Goal: Information Seeking & Learning: Learn about a topic

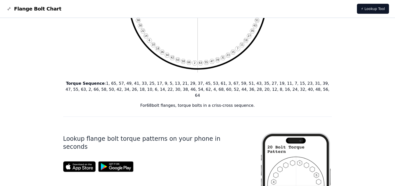
scroll to position [150, 0]
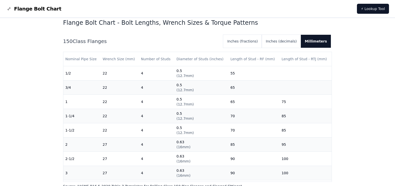
scroll to position [1477, 0]
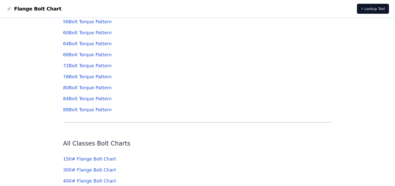
click at [80, 110] on link "88 Bolt Torque Pattern" at bounding box center [87, 109] width 49 height 5
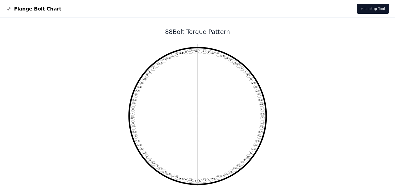
click at [201, 55] on icon "1 81 73 65 57 49 41 33 25 17 9 5 13 21 29 37 45 53 61 69 77 85 3 83 75 67 59 51…" at bounding box center [197, 116] width 144 height 144
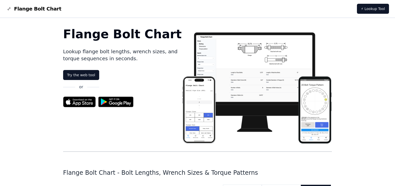
scroll to position [1477, 0]
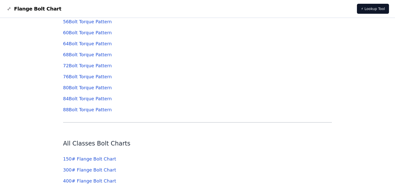
click at [84, 89] on link "80 Bolt Torque Pattern" at bounding box center [87, 87] width 49 height 5
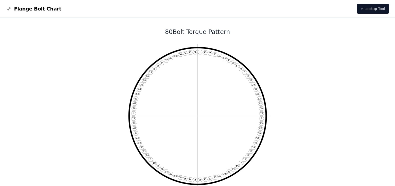
scroll to position [1477, 0]
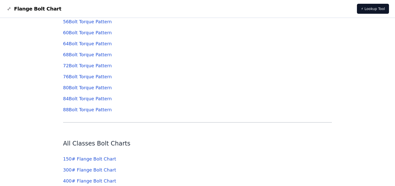
click at [77, 99] on link "84 Bolt Torque Pattern" at bounding box center [87, 98] width 49 height 5
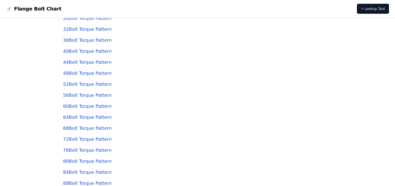
scroll to position [1415, 0]
click at [76, 174] on link "88 Bolt Torque Pattern" at bounding box center [87, 171] width 49 height 5
